Goal: Check status: Check status

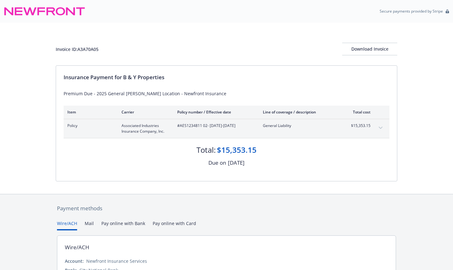
scroll to position [54, 0]
